Goal: Task Accomplishment & Management: Use online tool/utility

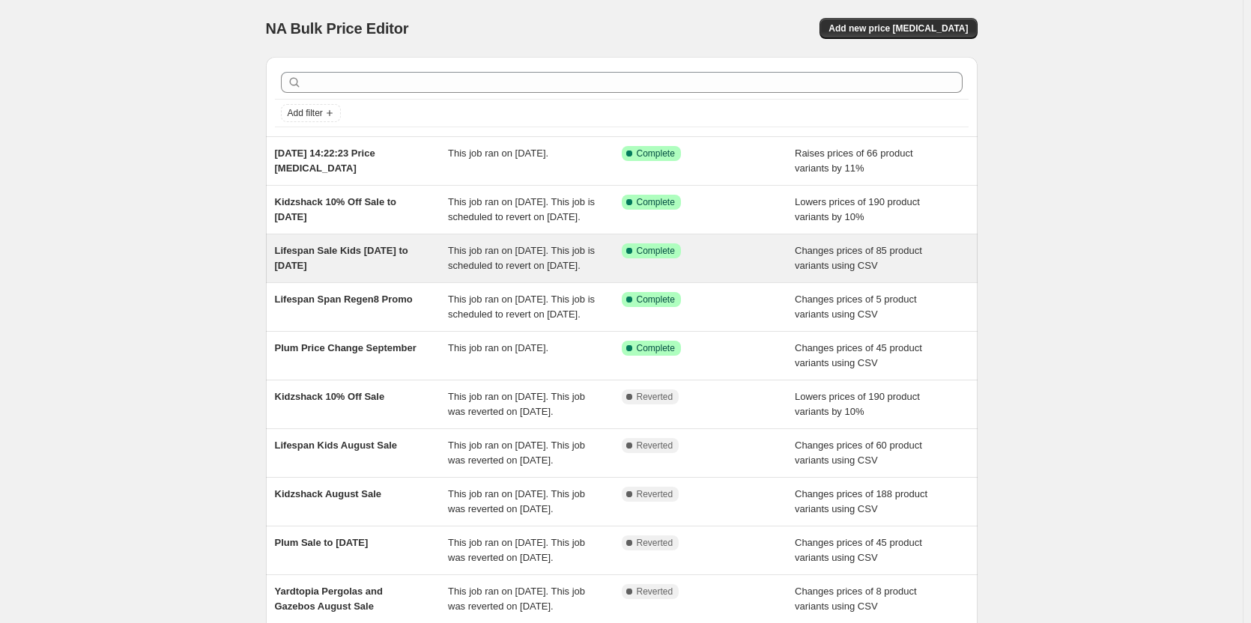
click at [297, 270] on span "Lifespan Sale Kids 10th Sept to 7th Oct" at bounding box center [341, 258] width 133 height 26
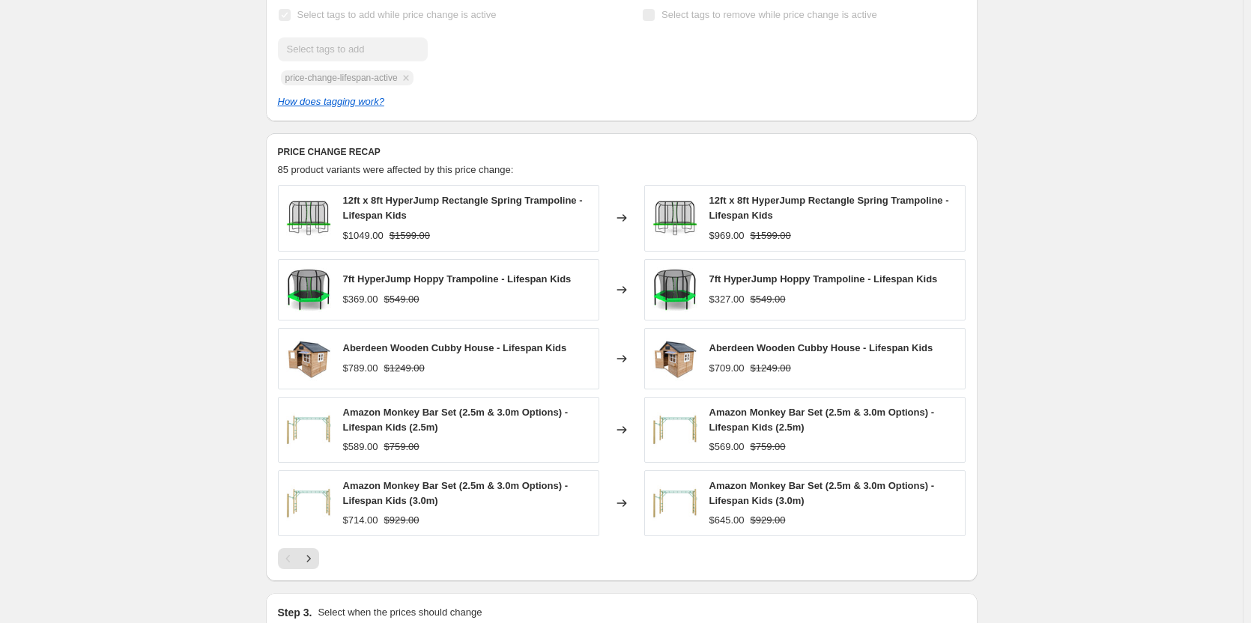
scroll to position [471, 0]
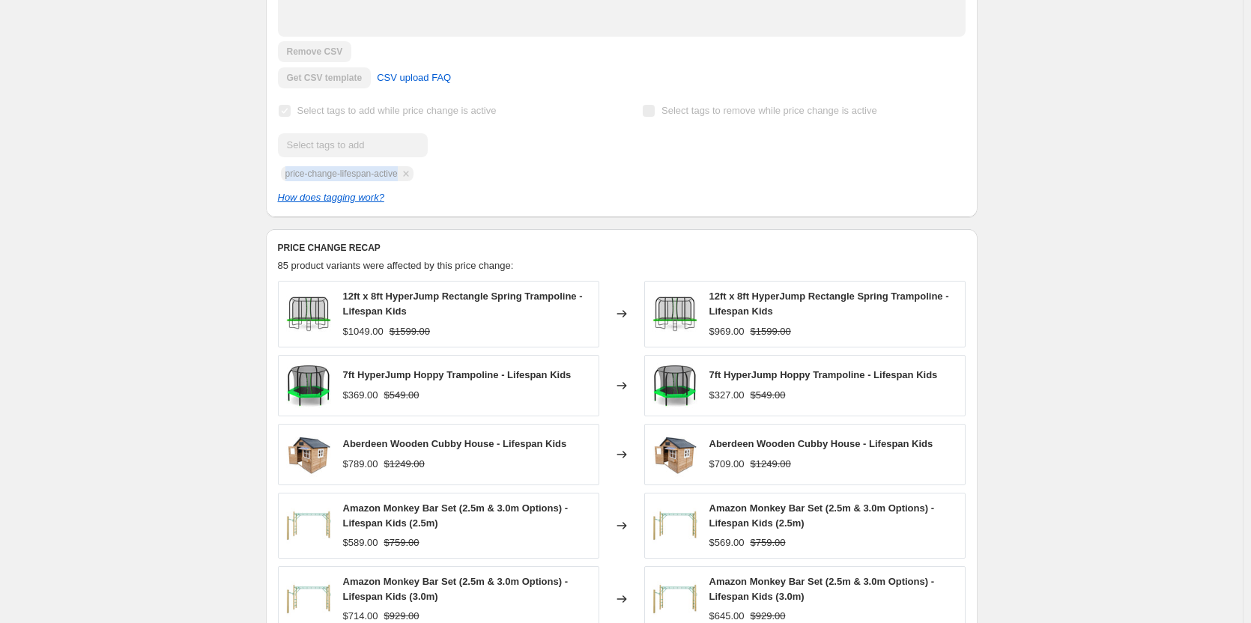
drag, startPoint x: 288, startPoint y: 193, endPoint x: 404, endPoint y: 192, distance: 115.4
click at [404, 181] on div "Submit price-change-lifespan-active" at bounding box center [439, 157] width 323 height 48
copy span "price-change-lifespan-active"
